Goal: Use online tool/utility

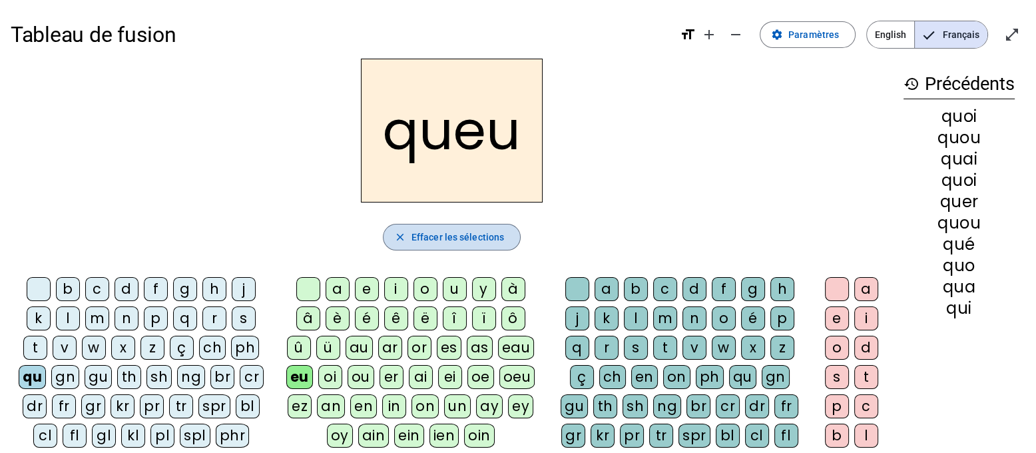
click at [452, 240] on span "Effacer les sélections" at bounding box center [458, 237] width 93 height 16
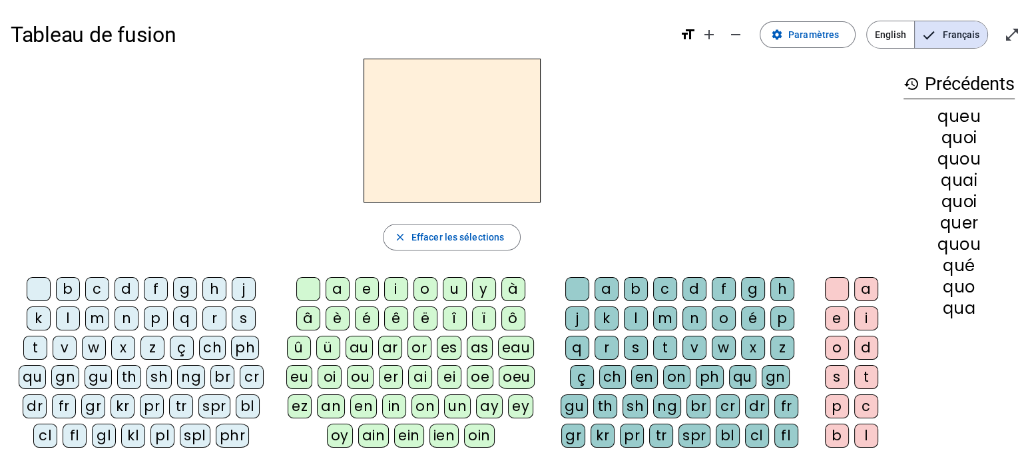
click at [187, 315] on div "q" at bounding box center [185, 318] width 24 height 24
click at [43, 291] on div at bounding box center [39, 289] width 24 height 24
click at [39, 381] on div "qu" at bounding box center [32, 377] width 27 height 24
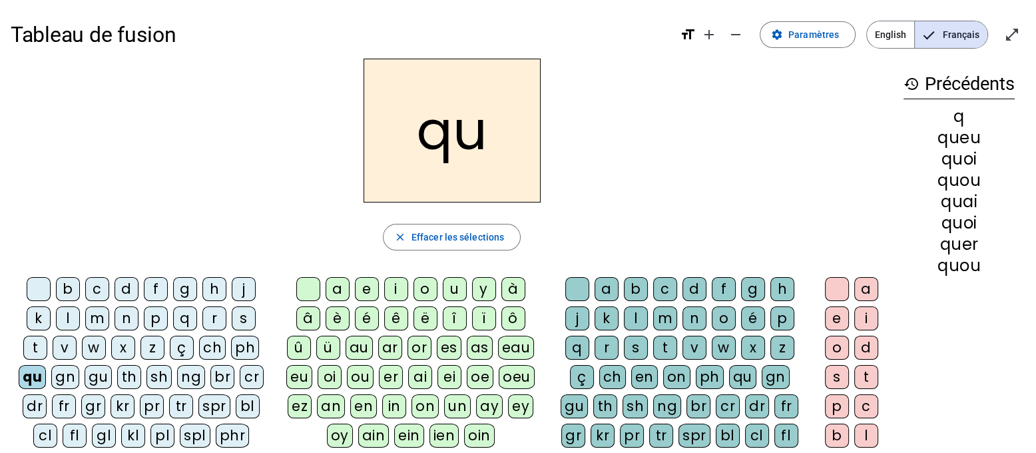
click at [347, 291] on div "a" at bounding box center [338, 289] width 24 height 24
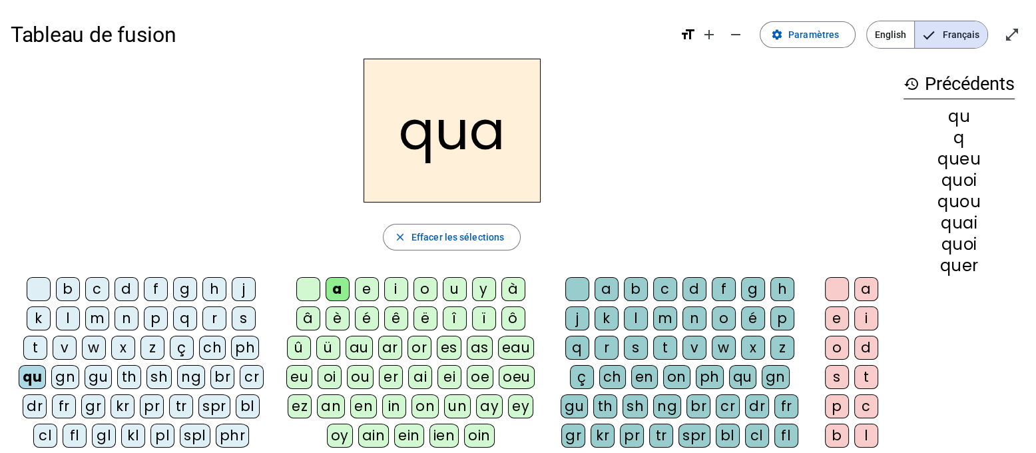
click at [392, 285] on div "i" at bounding box center [396, 289] width 24 height 24
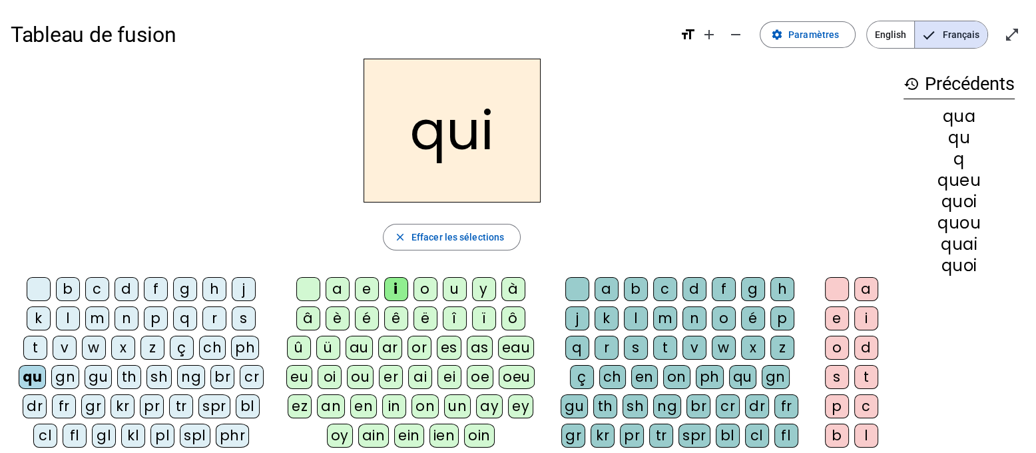
click at [420, 291] on div "o" at bounding box center [426, 289] width 24 height 24
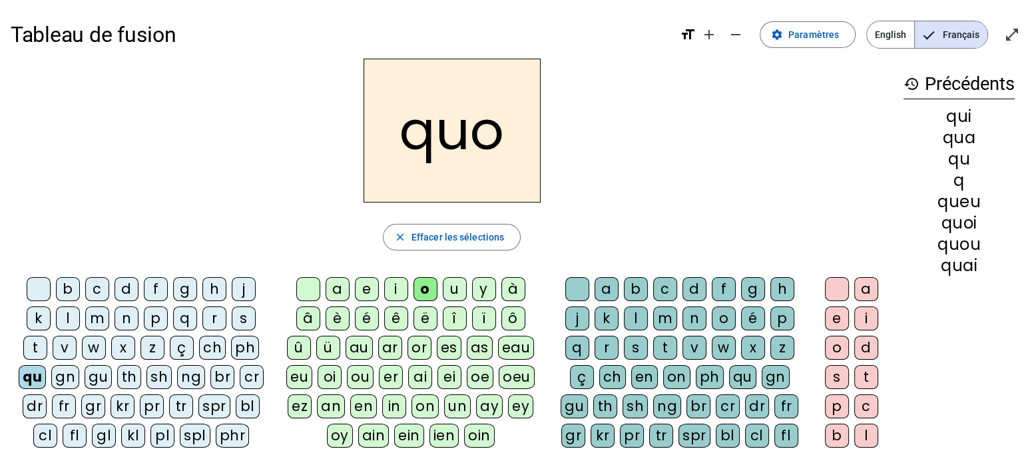
click at [460, 285] on div "u" at bounding box center [455, 289] width 24 height 24
click at [448, 288] on div "u" at bounding box center [455, 289] width 24 height 24
click at [338, 314] on div "è" at bounding box center [338, 318] width 24 height 24
click at [366, 314] on div "é" at bounding box center [367, 318] width 24 height 24
click at [424, 408] on div "on" at bounding box center [425, 406] width 27 height 24
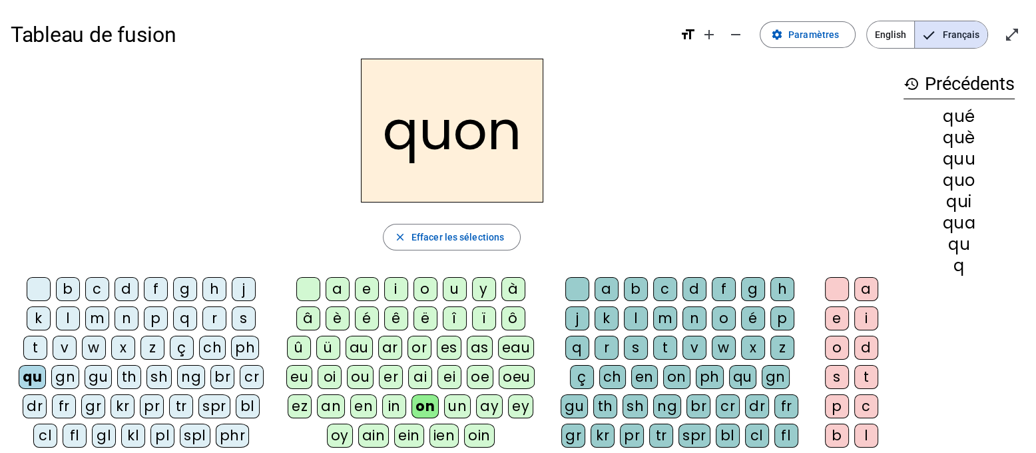
click at [394, 408] on div "in" at bounding box center [394, 406] width 24 height 24
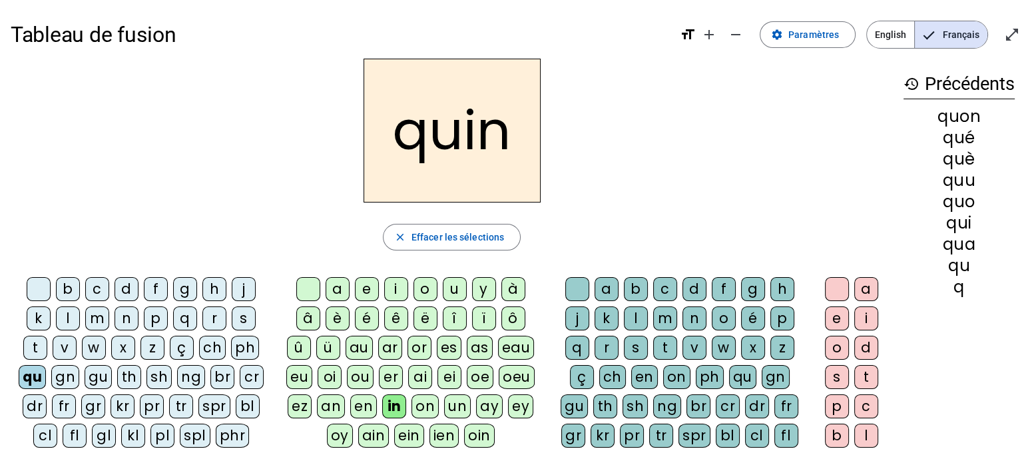
click at [338, 411] on div "an" at bounding box center [331, 406] width 28 height 24
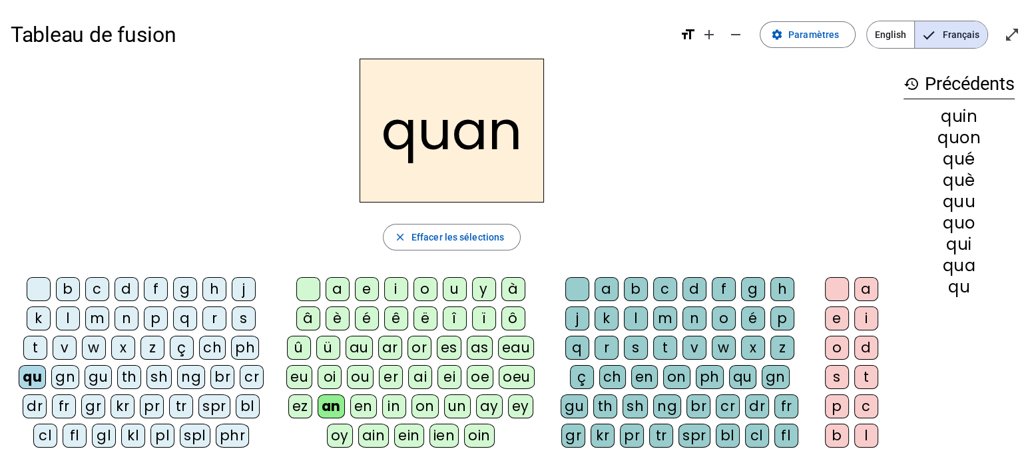
click at [300, 381] on div "eu" at bounding box center [299, 377] width 26 height 24
